Goal: Task Accomplishment & Management: Use online tool/utility

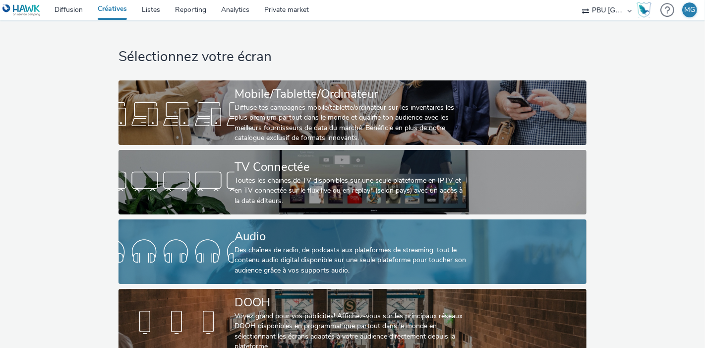
click at [297, 235] on div "Audio" at bounding box center [351, 236] width 232 height 17
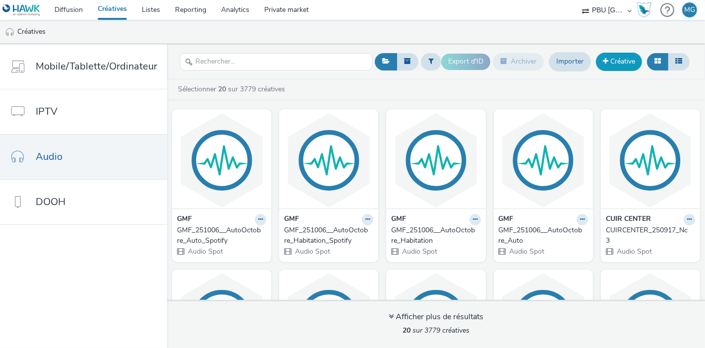
click at [610, 61] on link "Créative" at bounding box center [619, 62] width 46 height 18
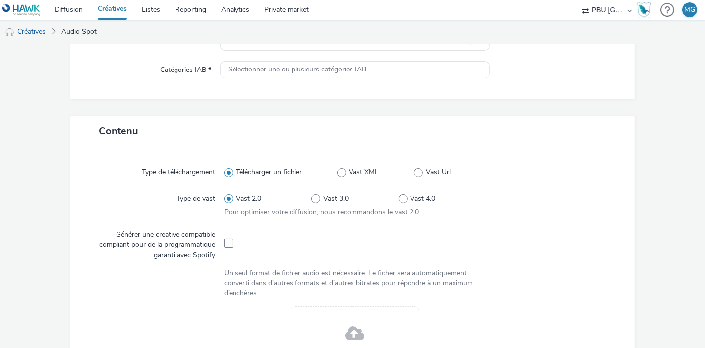
scroll to position [98, 0]
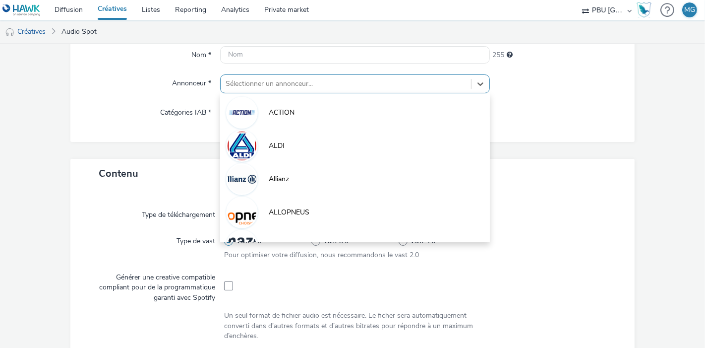
click at [280, 78] on div at bounding box center [346, 84] width 241 height 12
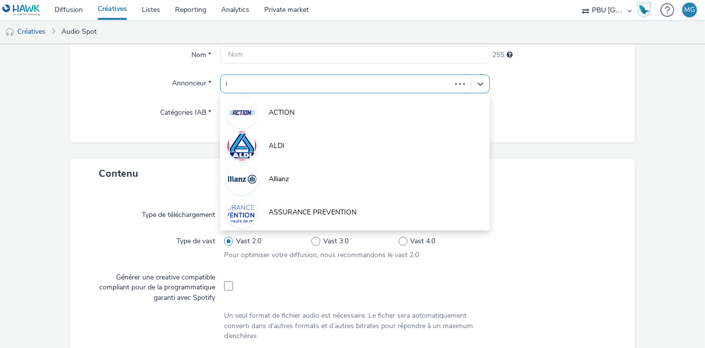
type input "ik"
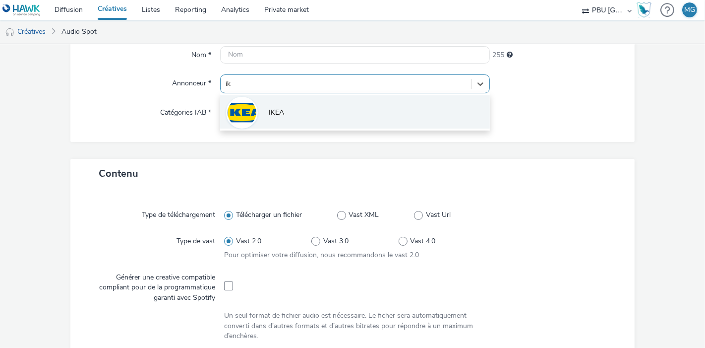
click at [279, 101] on li "IKEA" at bounding box center [355, 111] width 270 height 33
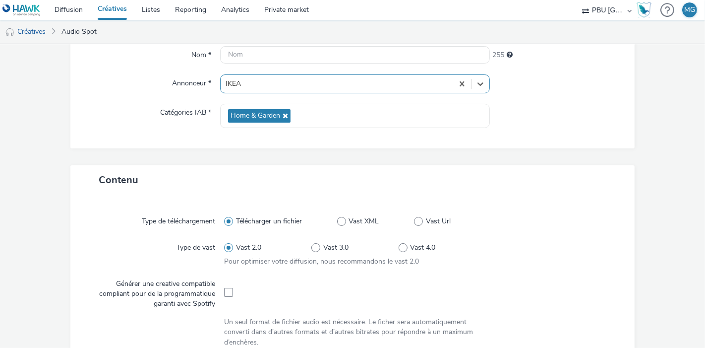
type input "[URL][DOMAIN_NAME]"
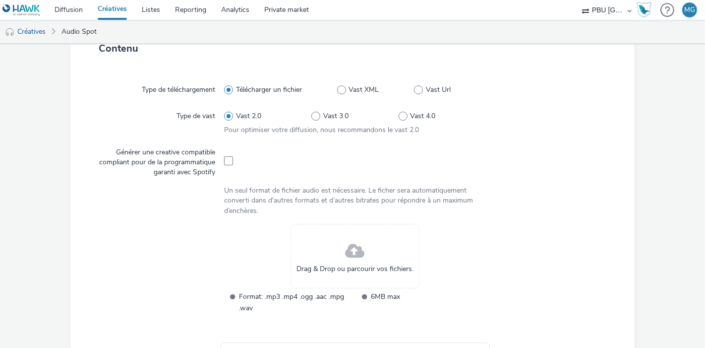
scroll to position [238, 0]
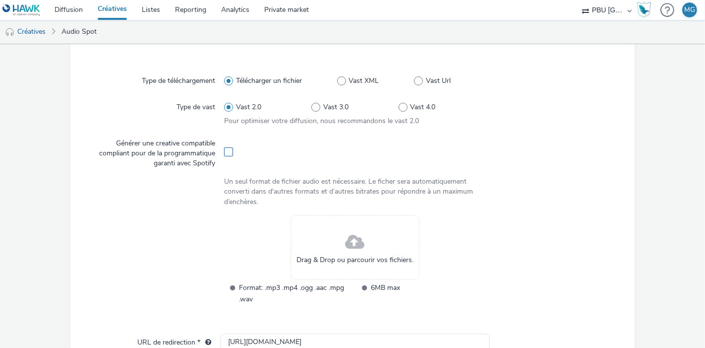
click at [224, 153] on span at bounding box center [228, 151] width 9 height 9
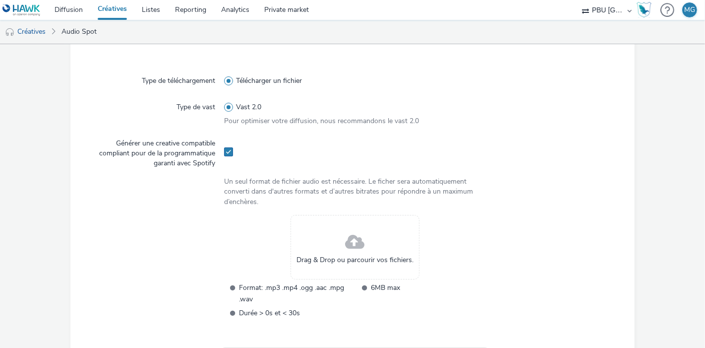
click at [224, 153] on span at bounding box center [228, 151] width 9 height 9
checkbox input "false"
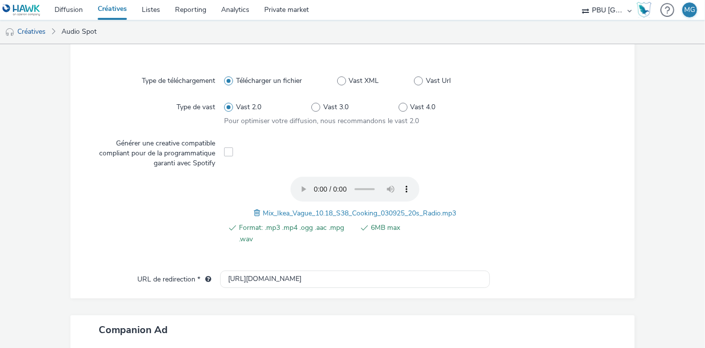
scroll to position [0, 0]
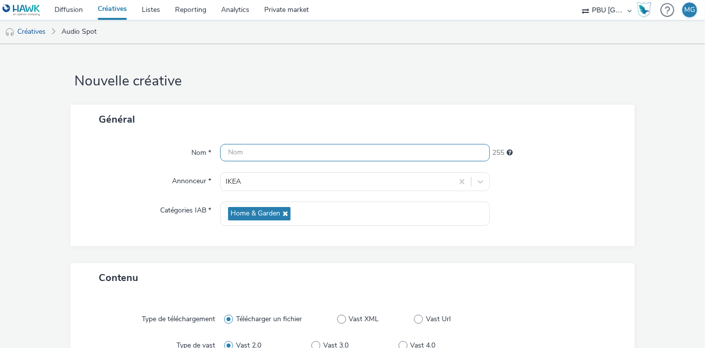
click at [244, 158] on input "text" at bounding box center [355, 152] width 270 height 17
paste input "IKEA_250917_Cooking"
type input "IKEA_250917_Cooking_S38"
click at [115, 193] on div "Nom * IKEA_250917_Cooking_S38 232 Annonceur * IKEA Catégories IAB * Home & Gard…" at bounding box center [352, 190] width 564 height 112
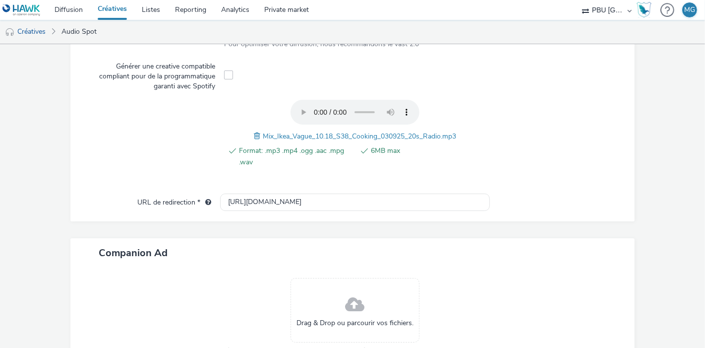
scroll to position [410, 0]
